Goal: Navigation & Orientation: Find specific page/section

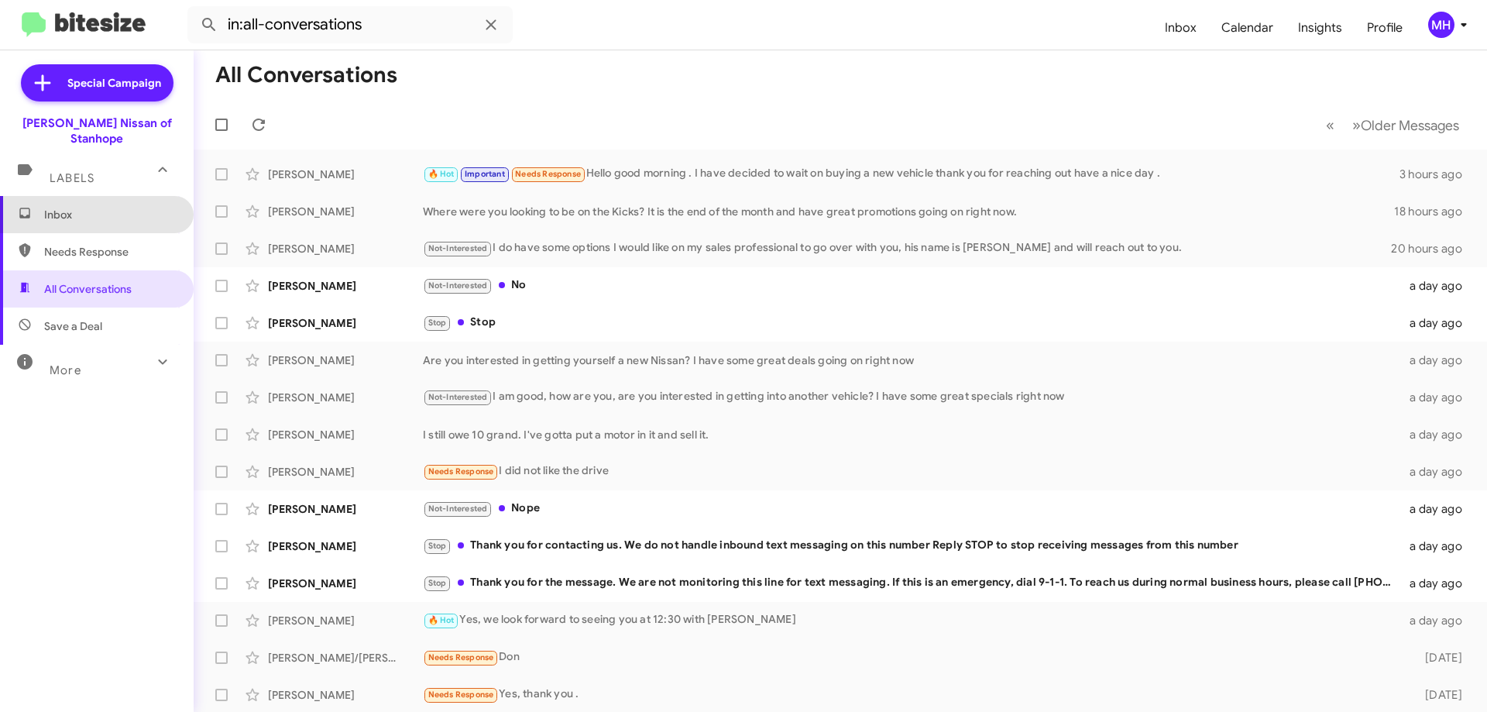
click at [100, 207] on span "Inbox" at bounding box center [110, 214] width 132 height 15
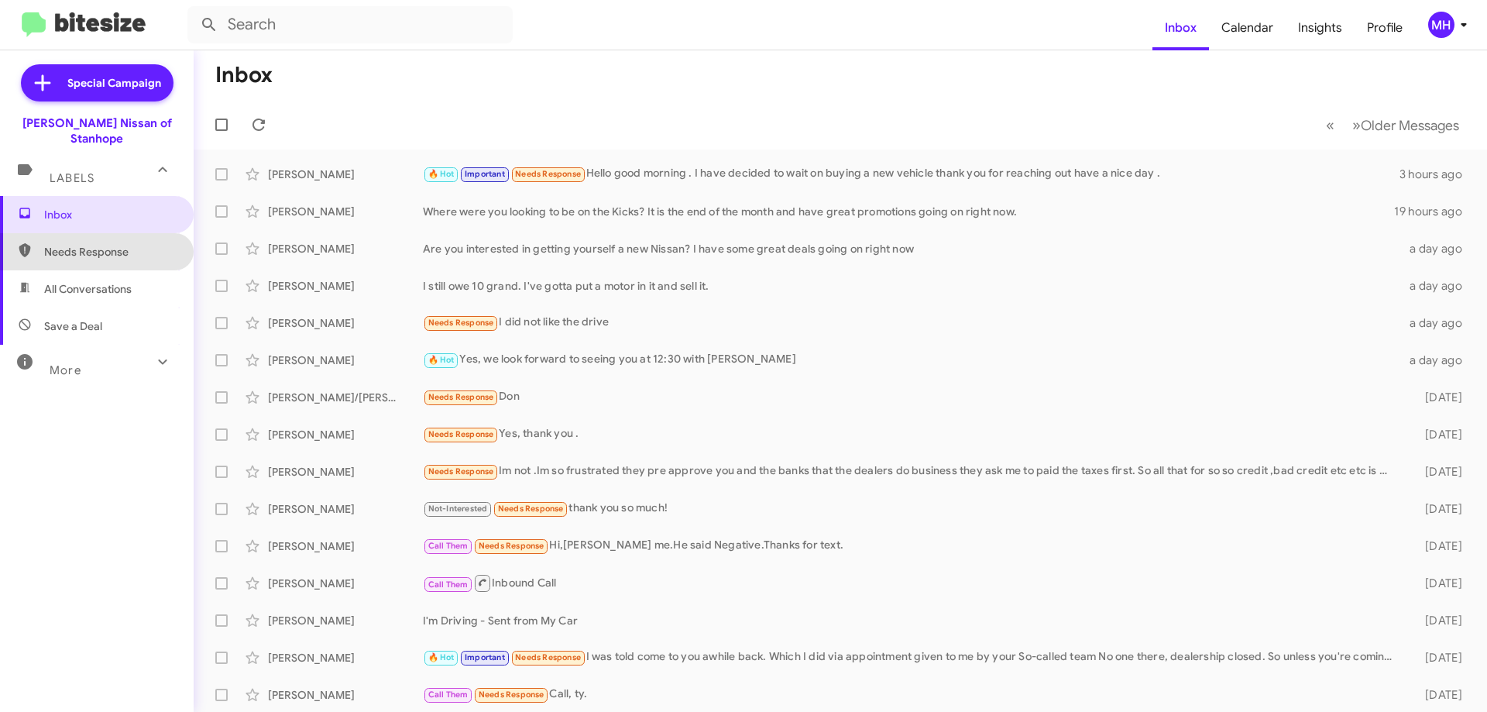
click at [101, 233] on span "Needs Response" at bounding box center [97, 251] width 194 height 37
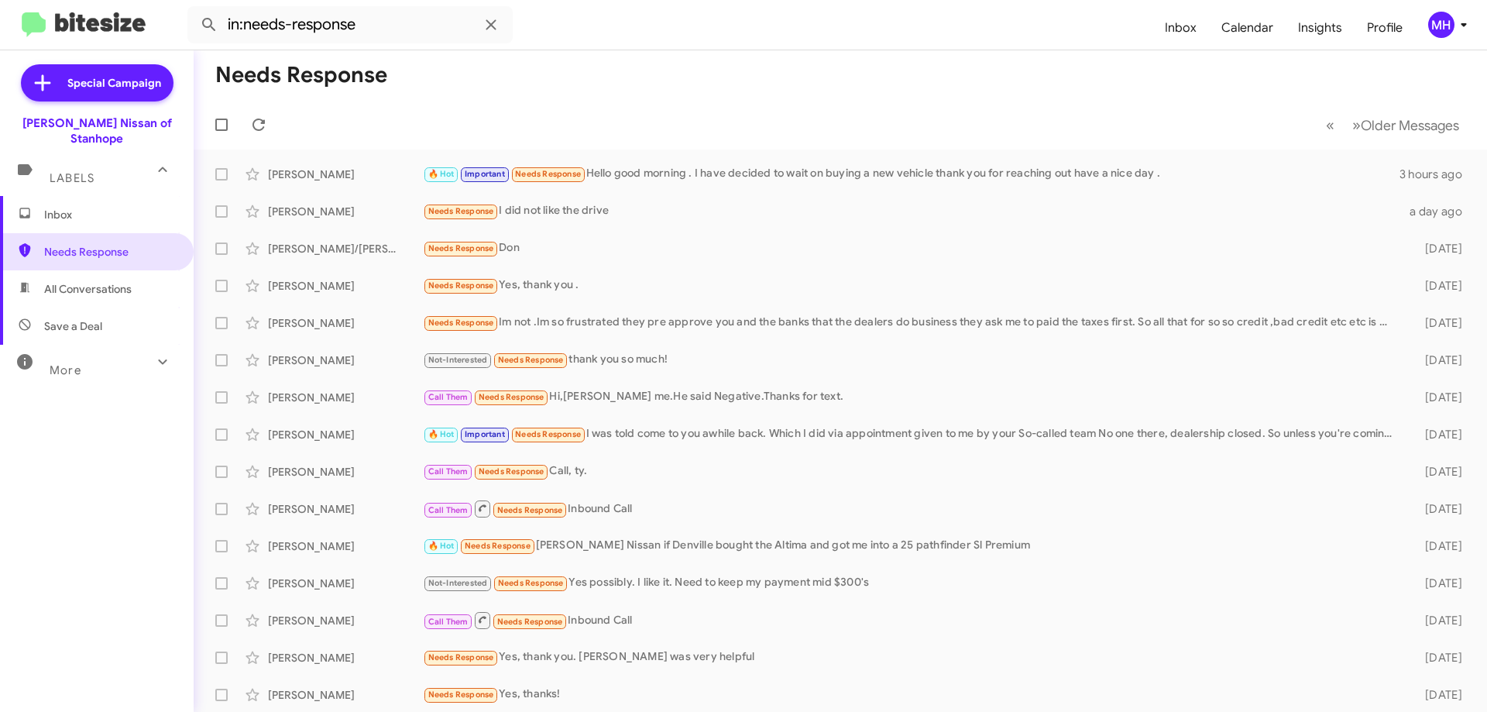
click at [84, 281] on span "All Conversations" at bounding box center [88, 288] width 88 height 15
type input "in:all-conversations"
